Goal: Transaction & Acquisition: Purchase product/service

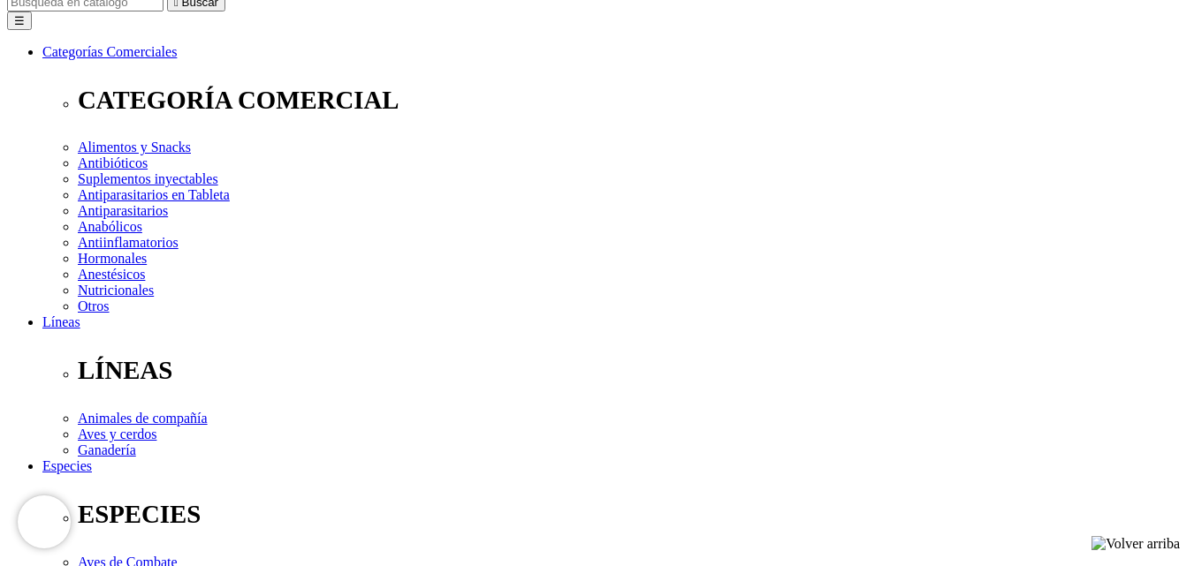
scroll to position [215, 0]
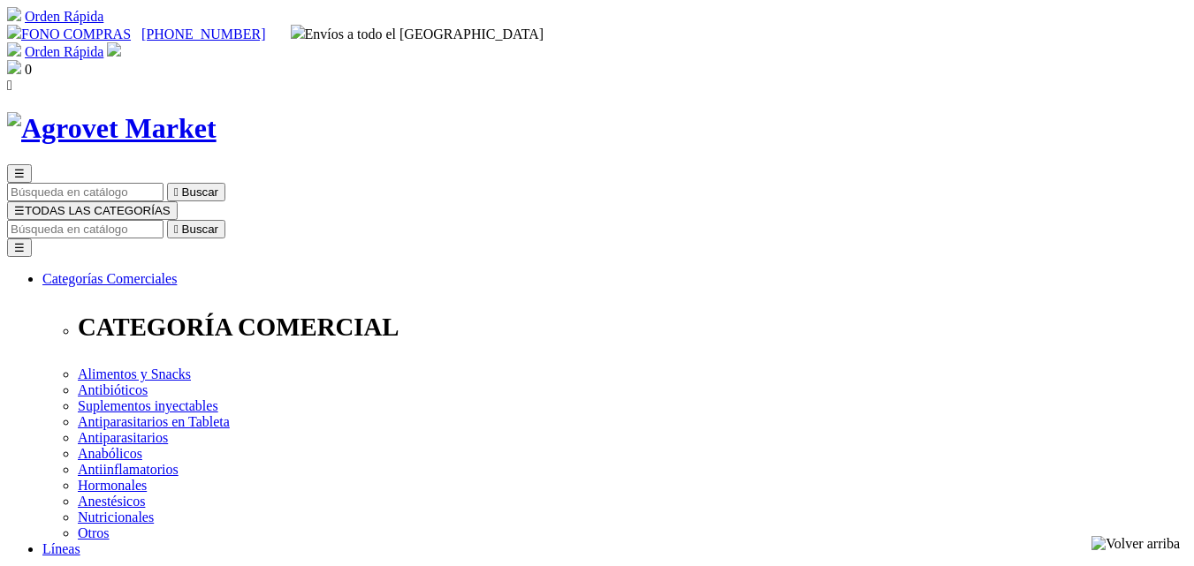
select select "0"
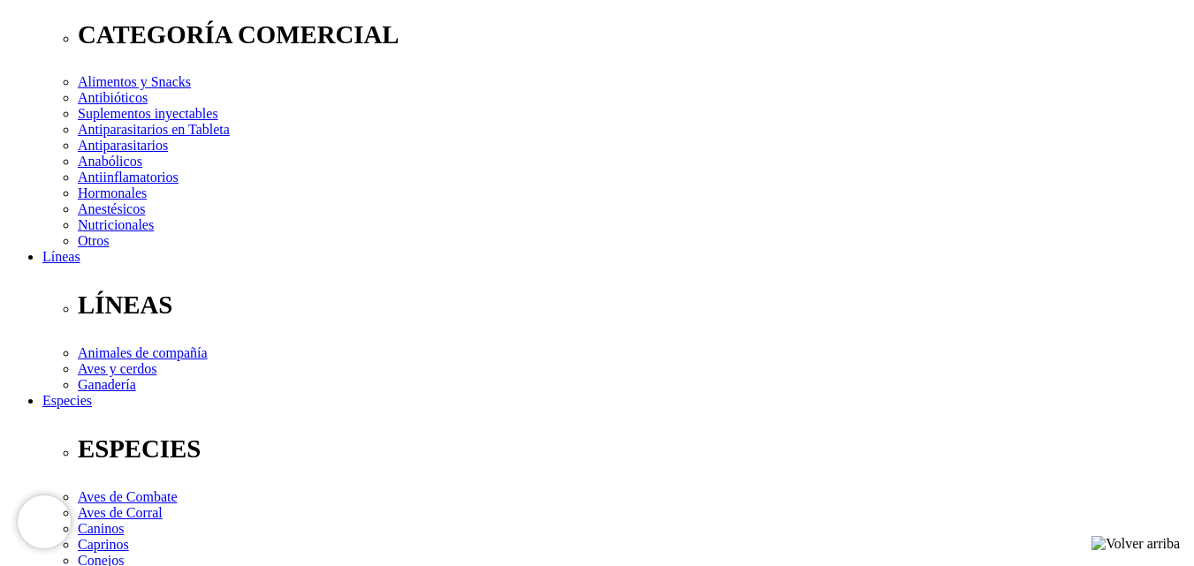
scroll to position [309, 0]
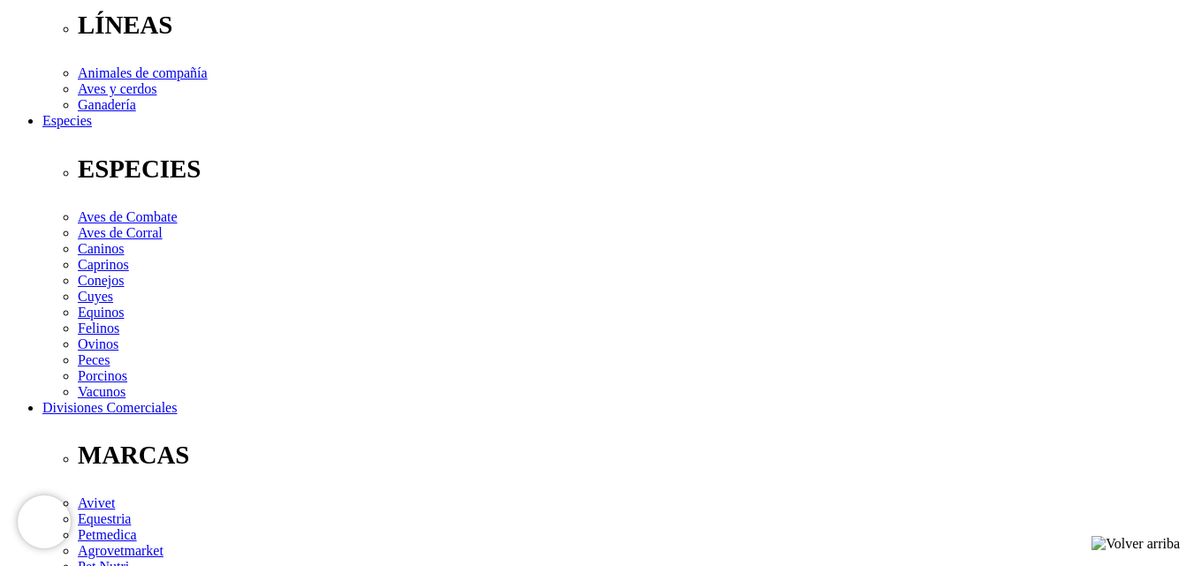
scroll to position [569, 0]
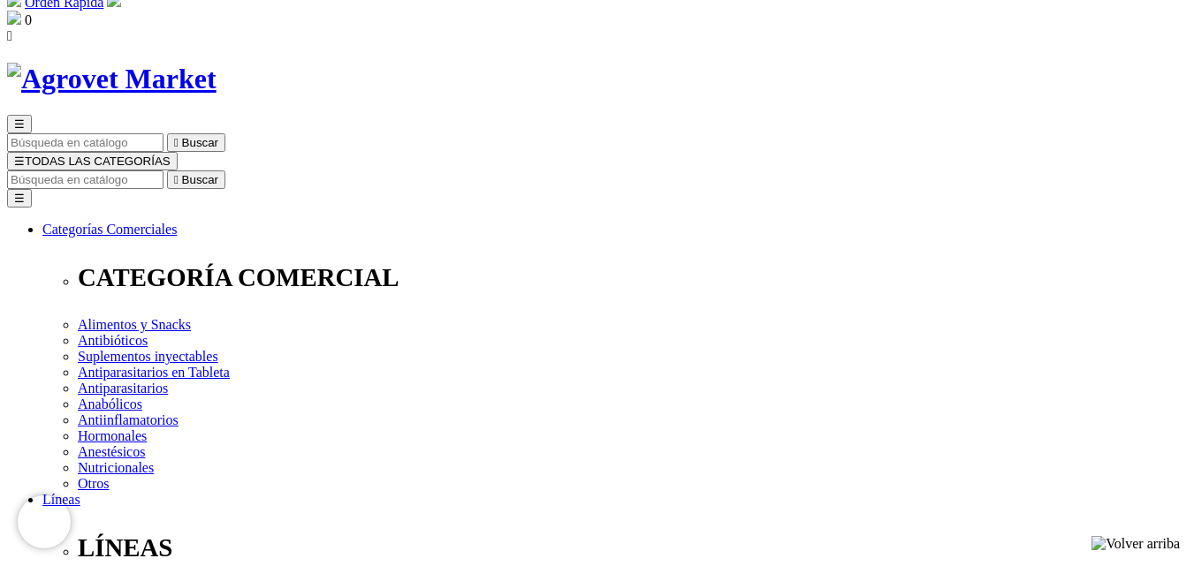
scroll to position [0, 0]
